Goal: Information Seeking & Learning: Check status

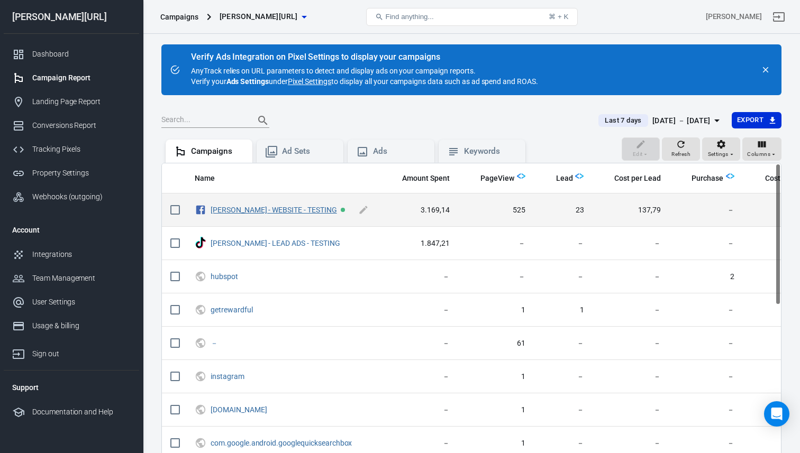
click at [257, 210] on link "[PERSON_NAME] - WEBSITE - TESTING" at bounding box center [274, 210] width 126 height 8
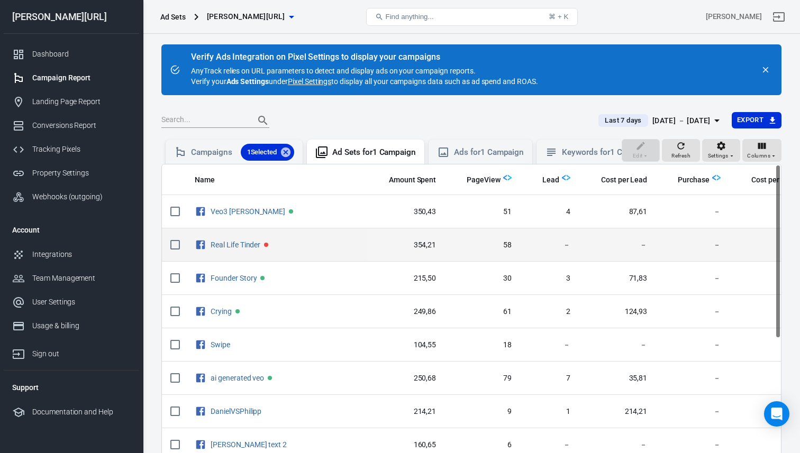
scroll to position [3, 0]
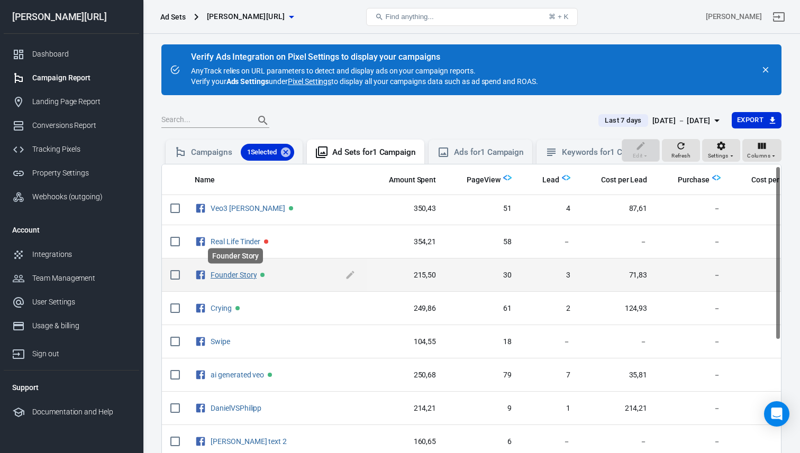
click at [230, 276] on link "Founder Story" at bounding box center [234, 275] width 46 height 8
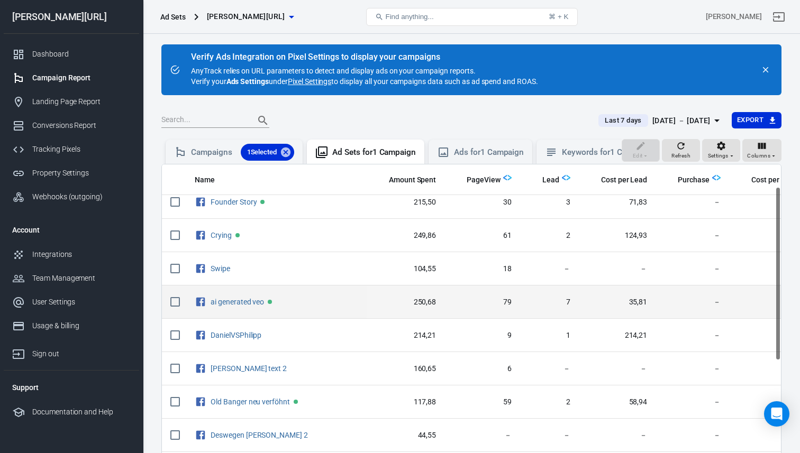
scroll to position [79, 0]
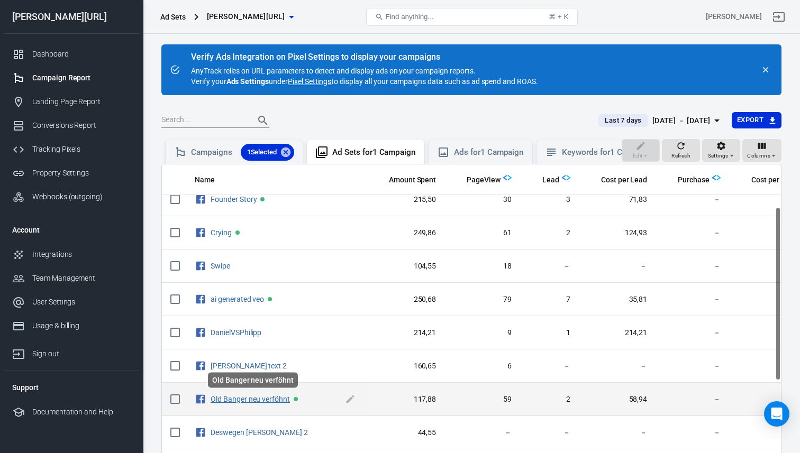
click at [239, 402] on link "Old Banger neu verföhnt" at bounding box center [250, 399] width 79 height 8
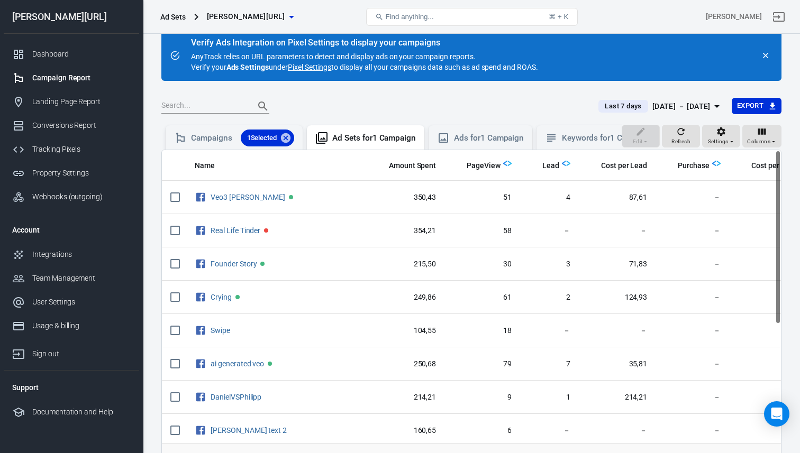
click at [562, 163] on img "scrollable content" at bounding box center [566, 163] width 8 height 8
click at [542, 167] on span "Lead" at bounding box center [550, 166] width 17 height 11
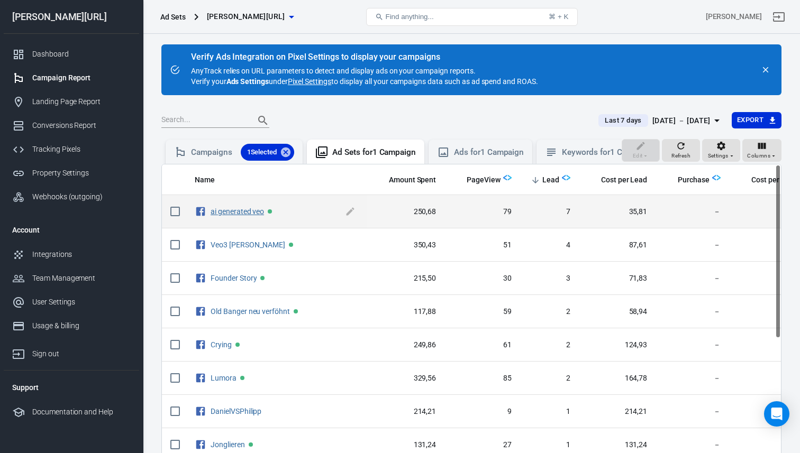
click at [233, 211] on link "ai generated veo" at bounding box center [237, 211] width 53 height 8
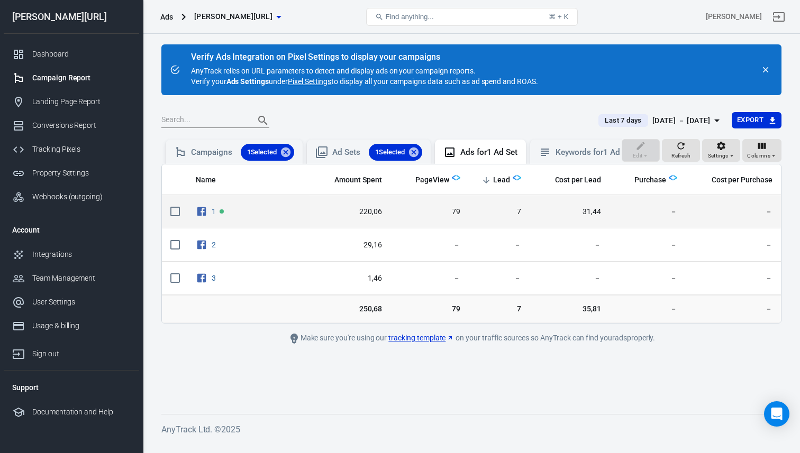
click at [208, 216] on span "1" at bounding box center [248, 212] width 105 height 16
click at [213, 211] on link "1" at bounding box center [214, 211] width 4 height 8
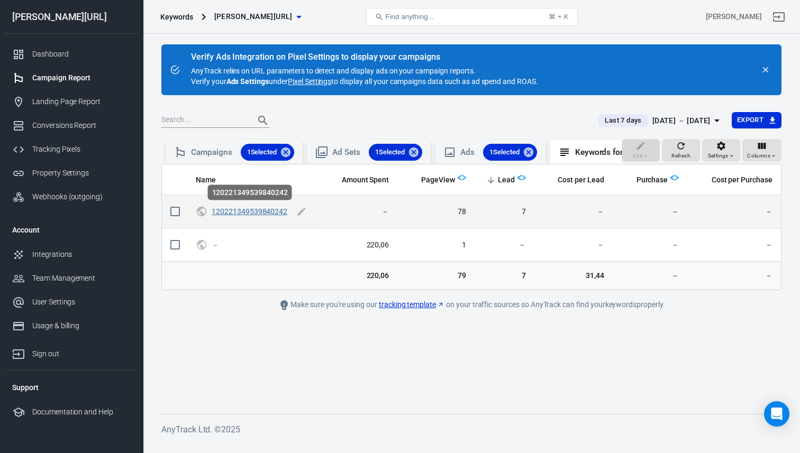
click at [247, 213] on link "120221349539840242" at bounding box center [250, 211] width 76 height 8
checkbox input "true"
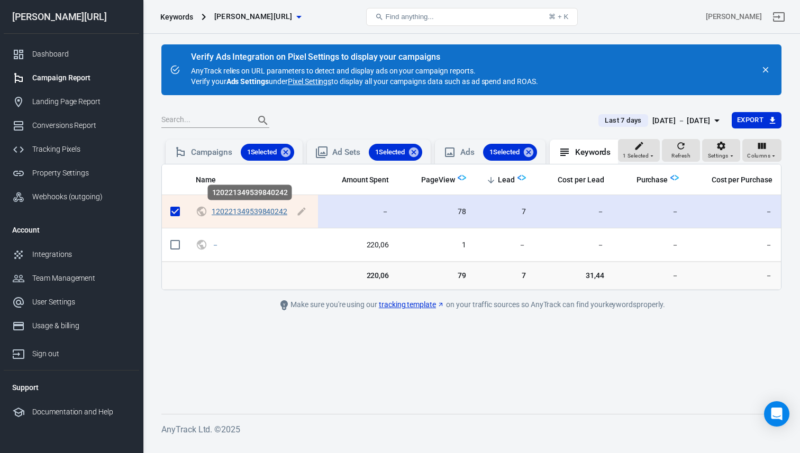
click at [247, 213] on link "120221349539840242" at bounding box center [250, 211] width 76 height 8
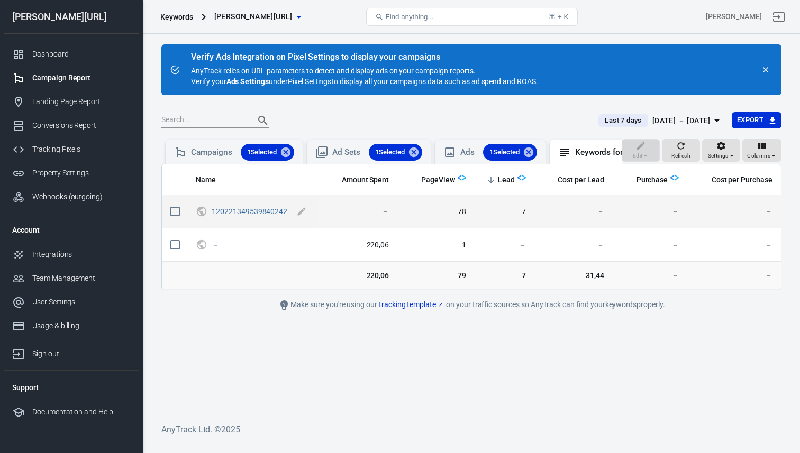
click at [240, 214] on link "120221349539840242" at bounding box center [250, 211] width 76 height 8
checkbox input "true"
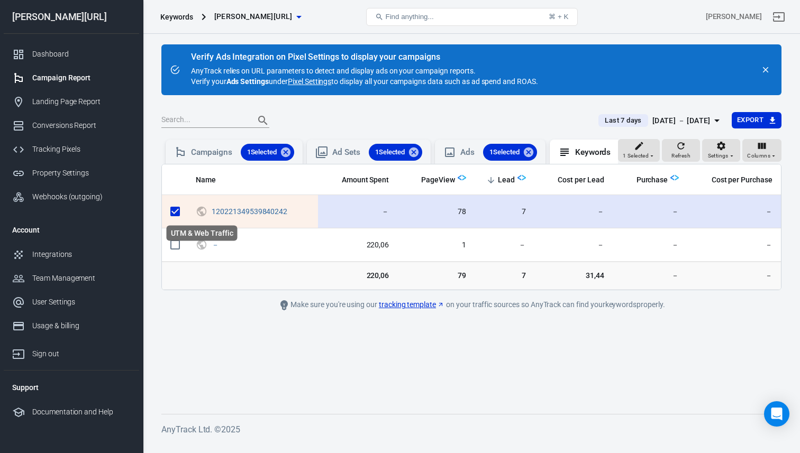
click at [202, 215] on icon "UTM & Web Traffic" at bounding box center [202, 212] width 10 height 10
click at [230, 215] on link "120221349539840242" at bounding box center [250, 211] width 76 height 8
